Goal: Task Accomplishment & Management: Manage account settings

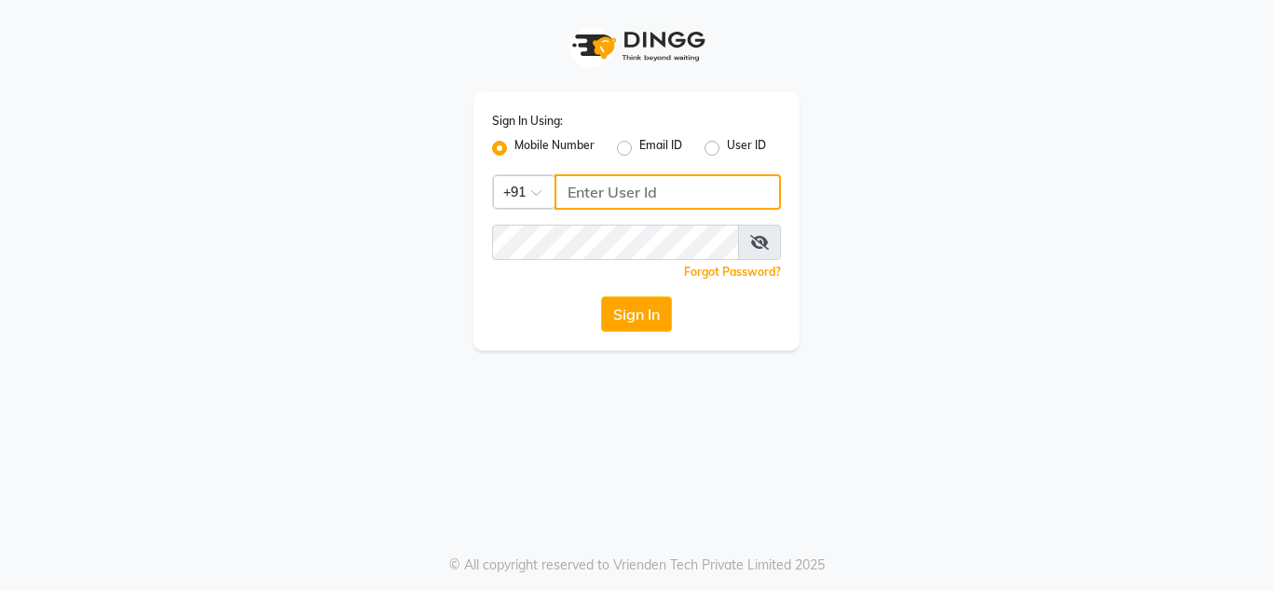
click at [584, 190] on input "Username" at bounding box center [667, 191] width 226 height 35
type input "9560550000"
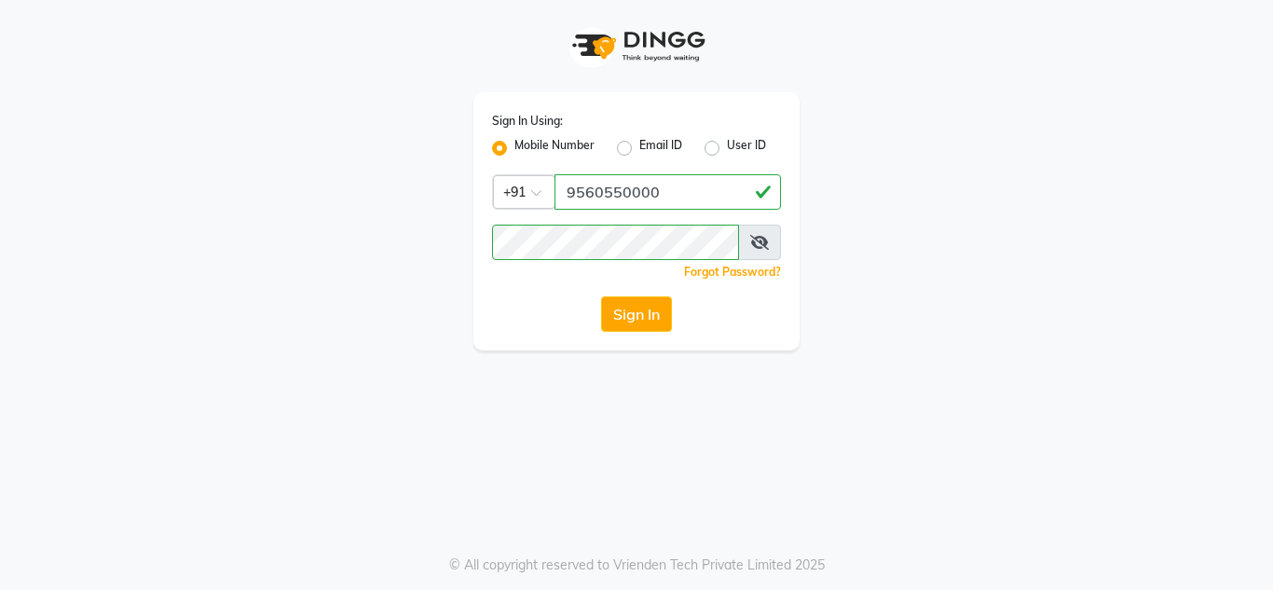
click at [758, 239] on icon at bounding box center [759, 242] width 19 height 15
click at [640, 307] on button "Sign In" at bounding box center [636, 313] width 71 height 35
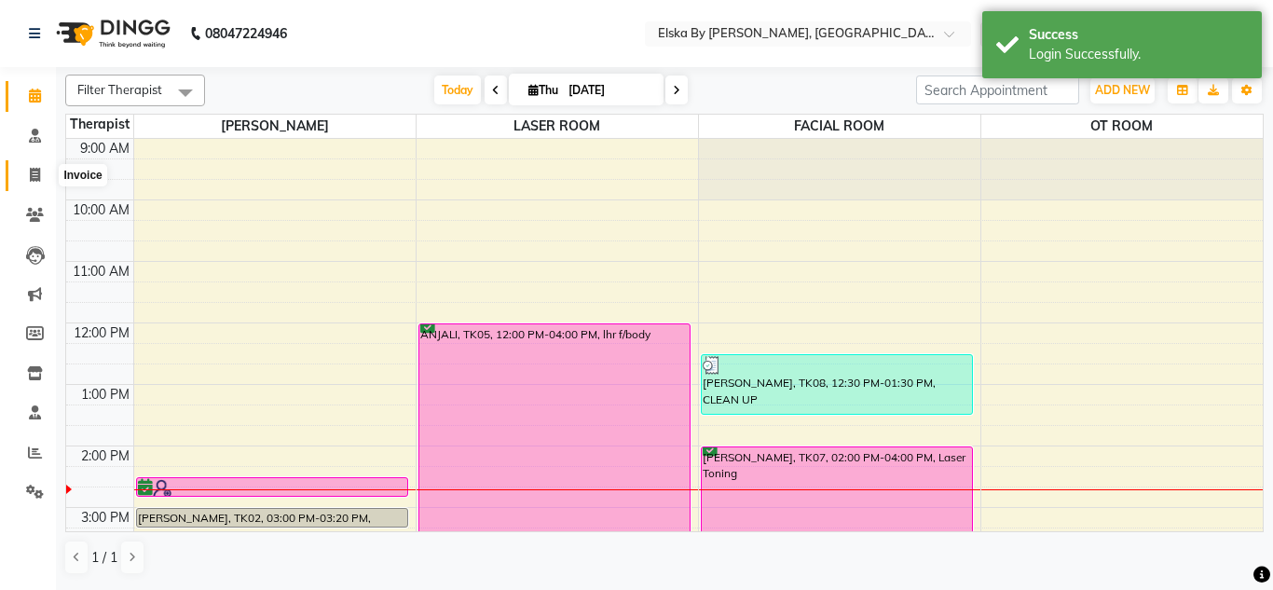
click at [27, 171] on span at bounding box center [35, 175] width 33 height 21
select select "service"
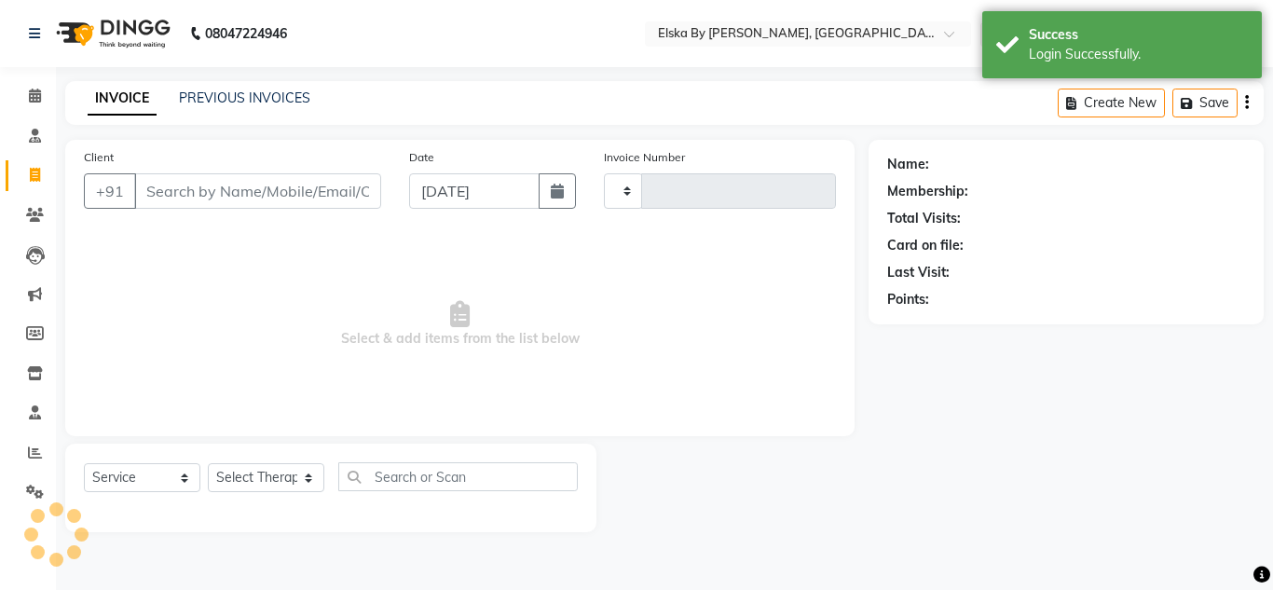
type input "1625"
select select "7252"
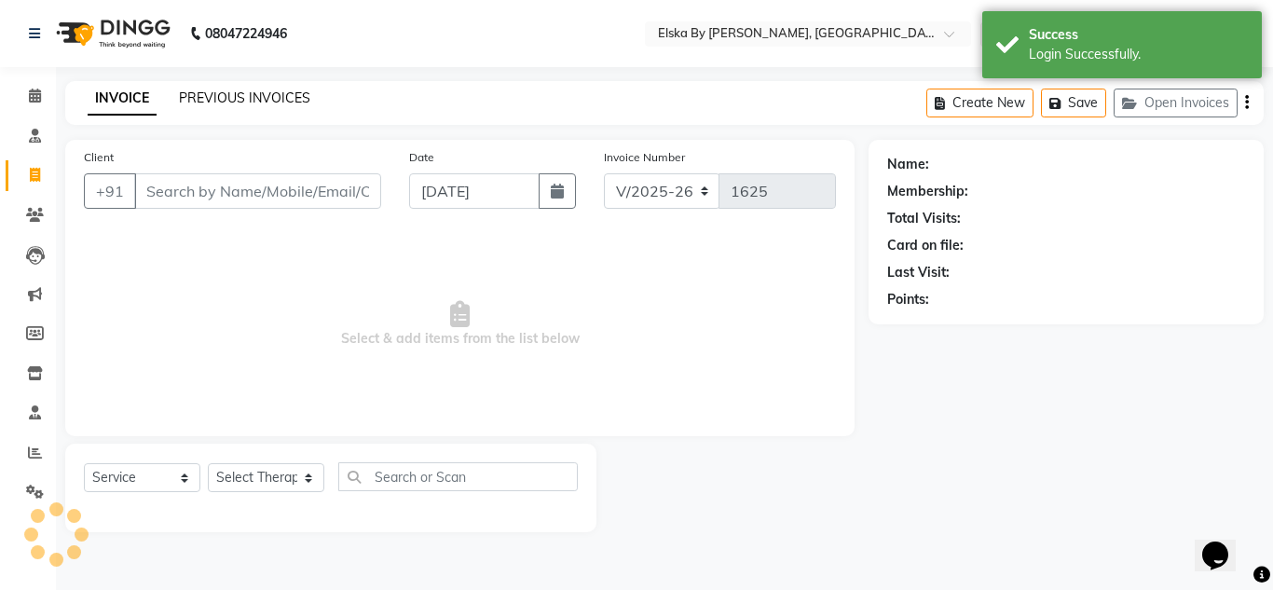
click at [279, 92] on link "PREVIOUS INVOICES" at bounding box center [244, 97] width 131 height 17
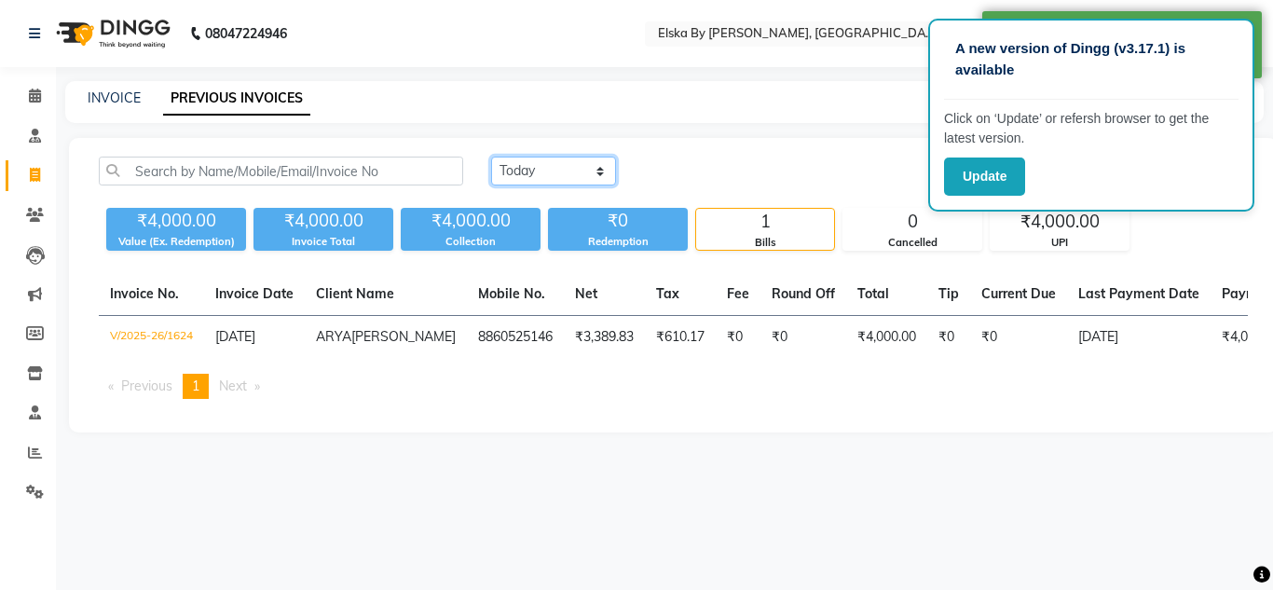
click at [601, 172] on select "[DATE] [DATE] Custom Range" at bounding box center [553, 171] width 125 height 29
click at [491, 157] on select "[DATE] [DATE] Custom Range" at bounding box center [553, 171] width 125 height 29
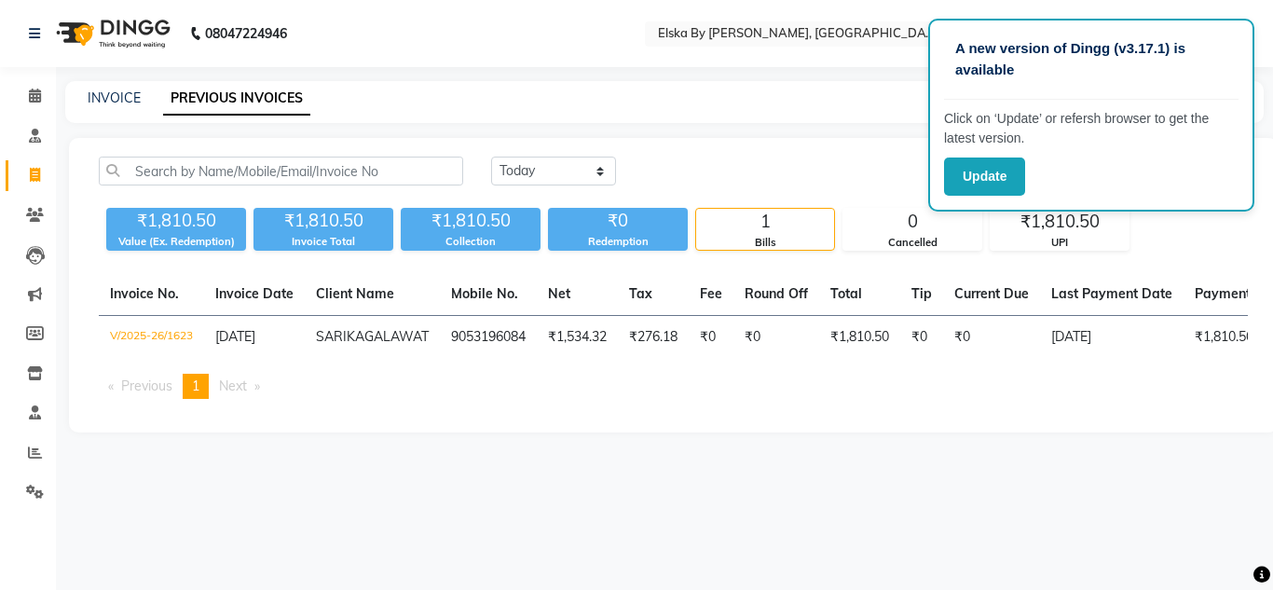
click at [852, 64] on nav "08047224946 Select Location × Elska By [PERSON_NAME], Defence Colony WhatsApp S…" at bounding box center [636, 33] width 1273 height 67
click at [852, 109] on div "INVOICE PREVIOUS INVOICES" at bounding box center [664, 102] width 1198 height 42
click at [560, 166] on select "[DATE] [DATE] Custom Range" at bounding box center [553, 171] width 125 height 29
click at [491, 157] on select "[DATE] [DATE] Custom Range" at bounding box center [553, 171] width 125 height 29
click at [536, 162] on select "[DATE] [DATE] Custom Range" at bounding box center [553, 171] width 125 height 29
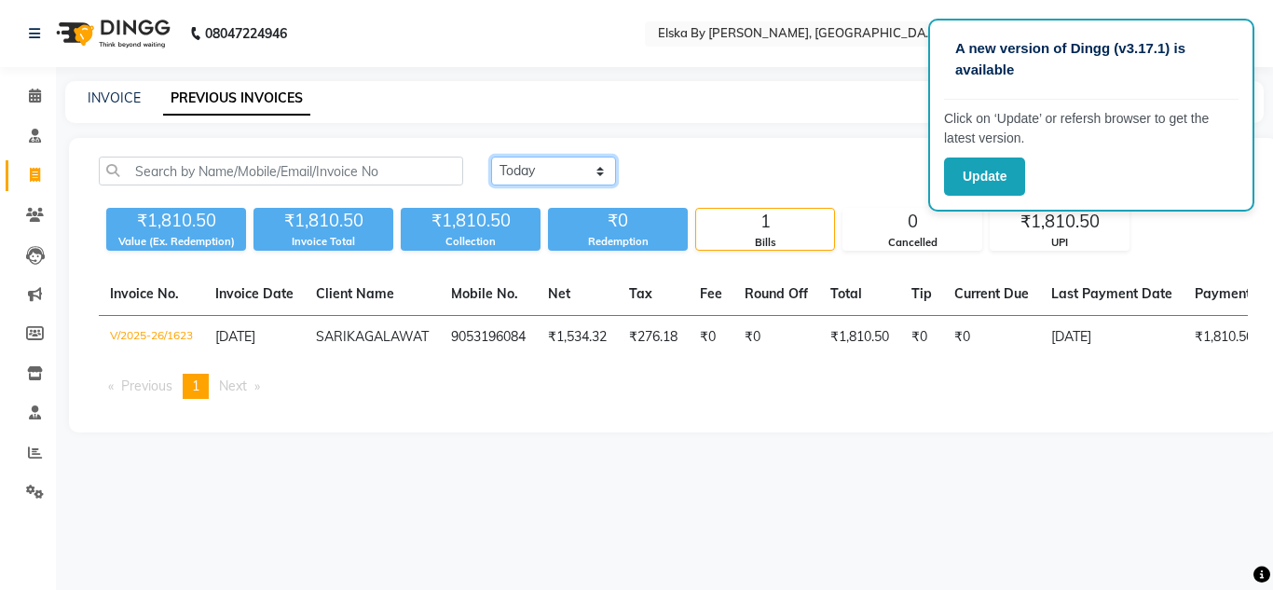
select select "range"
click at [491, 157] on select "[DATE] [DATE] Custom Range" at bounding box center [553, 171] width 125 height 29
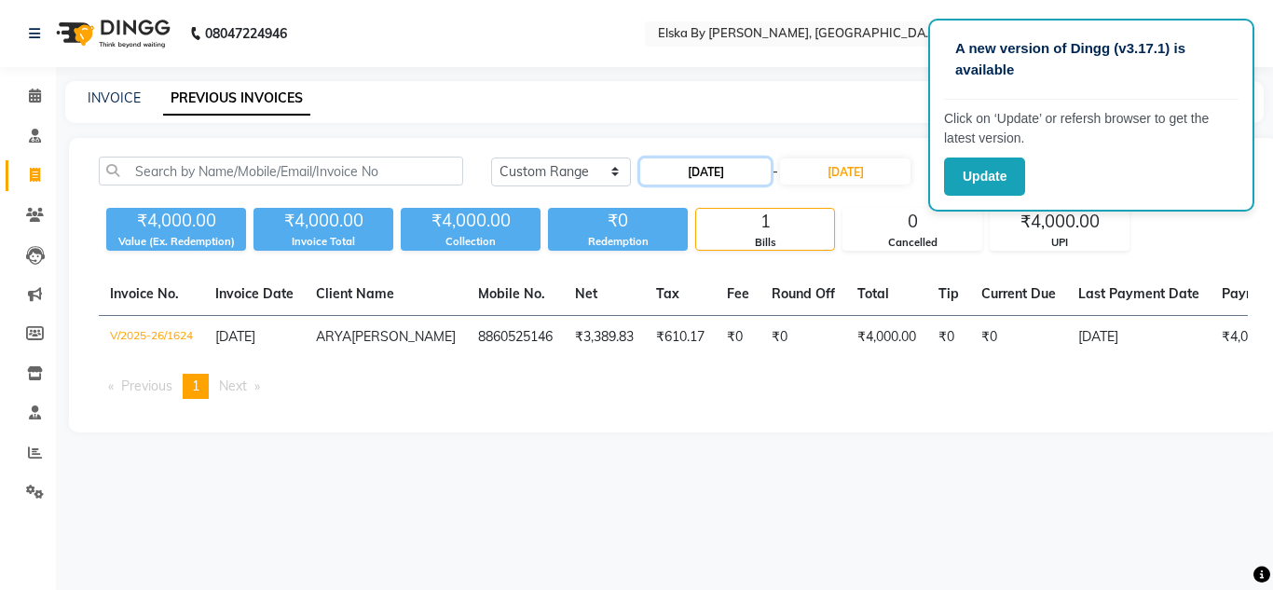
click at [735, 171] on input "[DATE]" at bounding box center [705, 171] width 130 height 26
select select "9"
select select "2025"
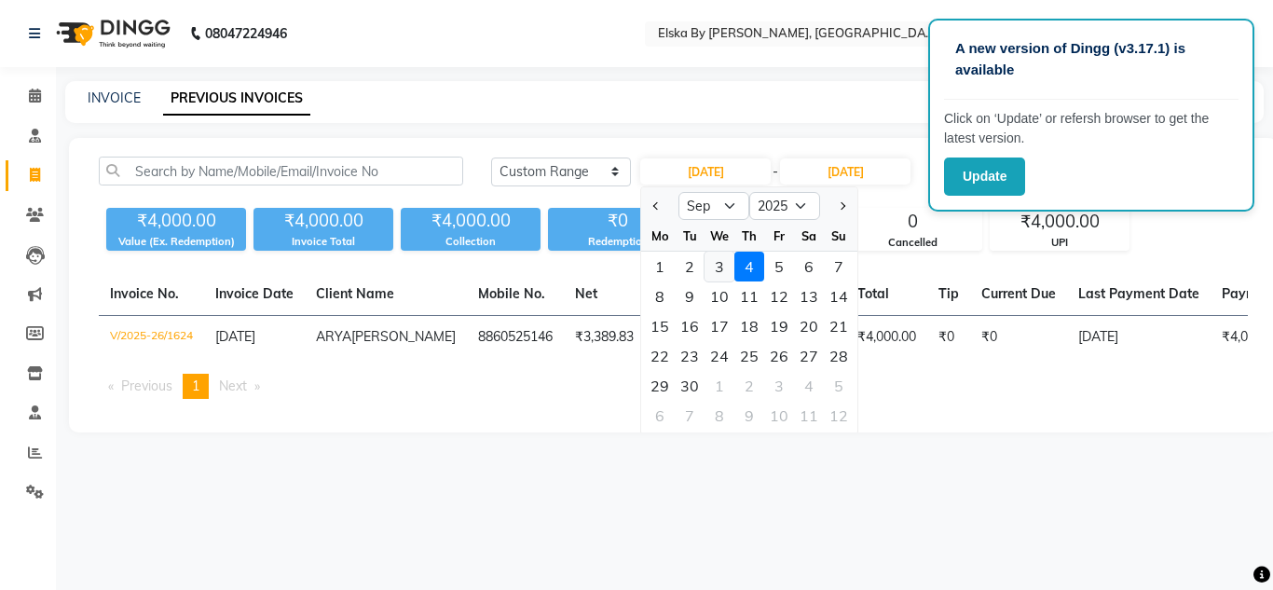
click at [720, 257] on div "3" at bounding box center [719, 267] width 30 height 30
type input "[DATE]"
